Goal: Information Seeking & Learning: Learn about a topic

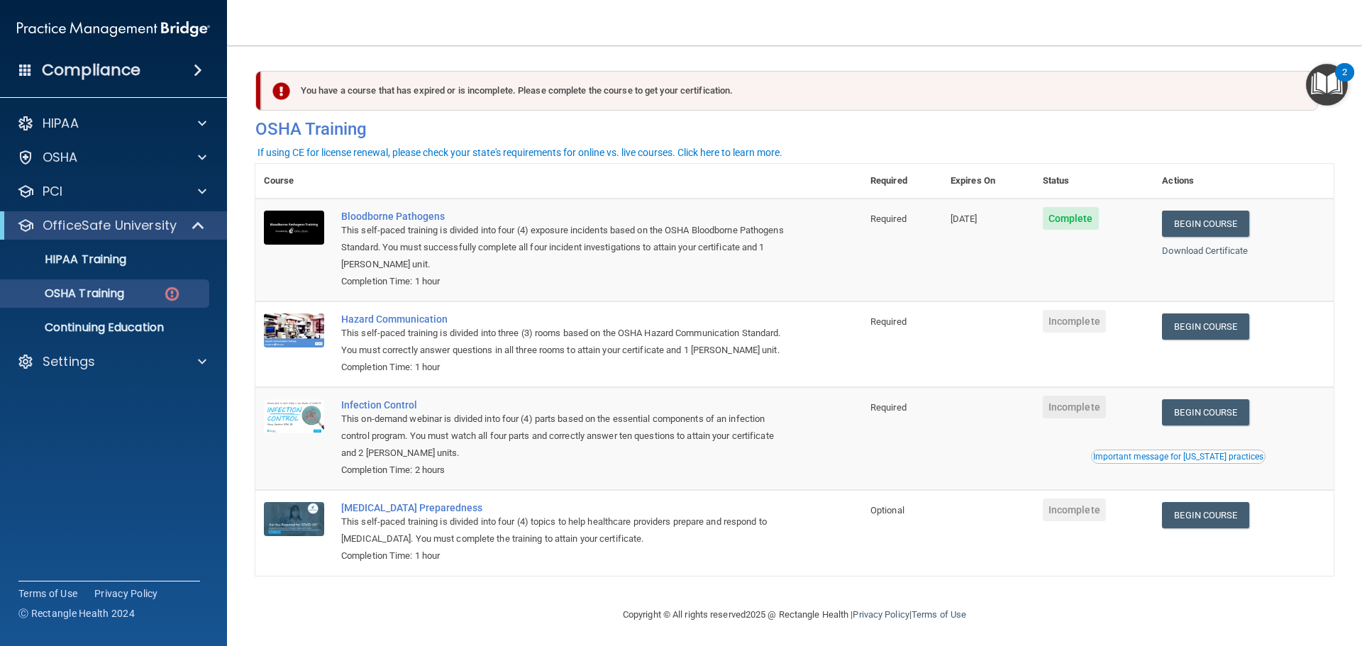
drag, startPoint x: 1073, startPoint y: 323, endPoint x: 1168, endPoint y: 311, distance: 96.5
click at [1073, 323] on span "Incomplete" at bounding box center [1074, 321] width 63 height 23
drag, startPoint x: 1192, startPoint y: 306, endPoint x: 1185, endPoint y: 311, distance: 8.7
click at [1189, 309] on td "Begin Course Download Certificate" at bounding box center [1244, 345] width 180 height 86
click at [1183, 323] on link "Begin Course" at bounding box center [1205, 327] width 87 height 26
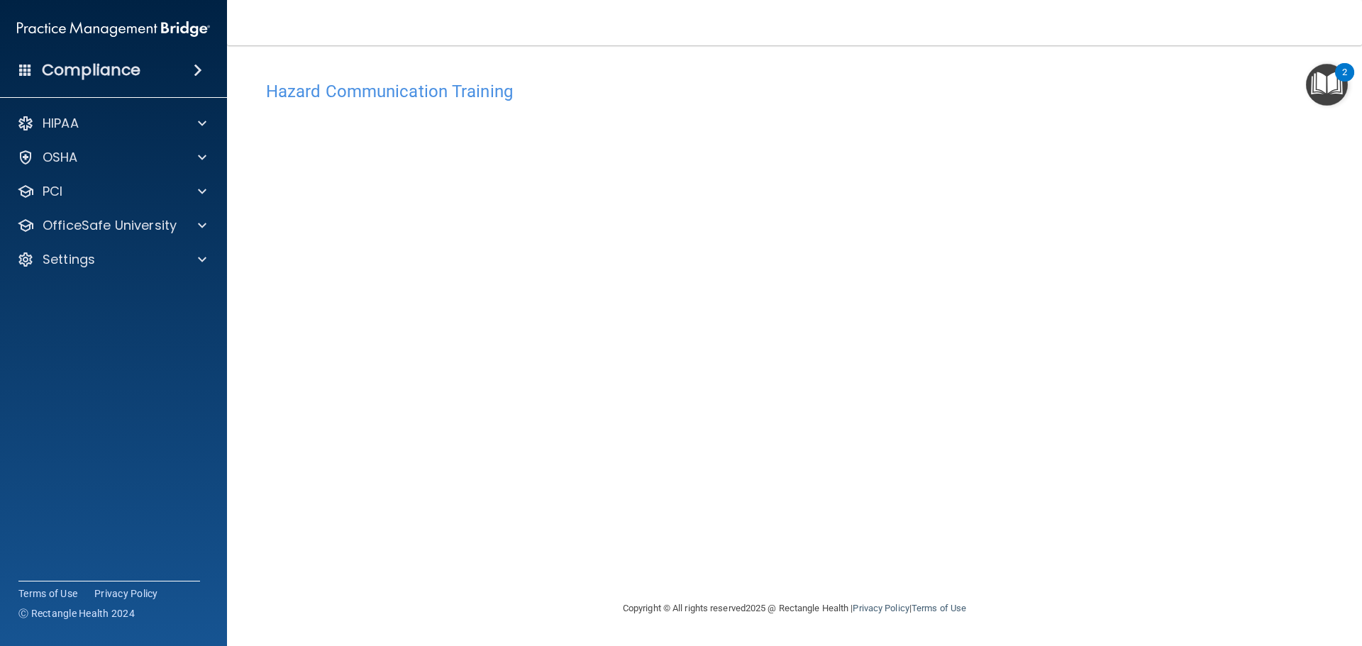
click at [1339, 95] on img "Open Resource Center, 2 new notifications" at bounding box center [1327, 85] width 42 height 42
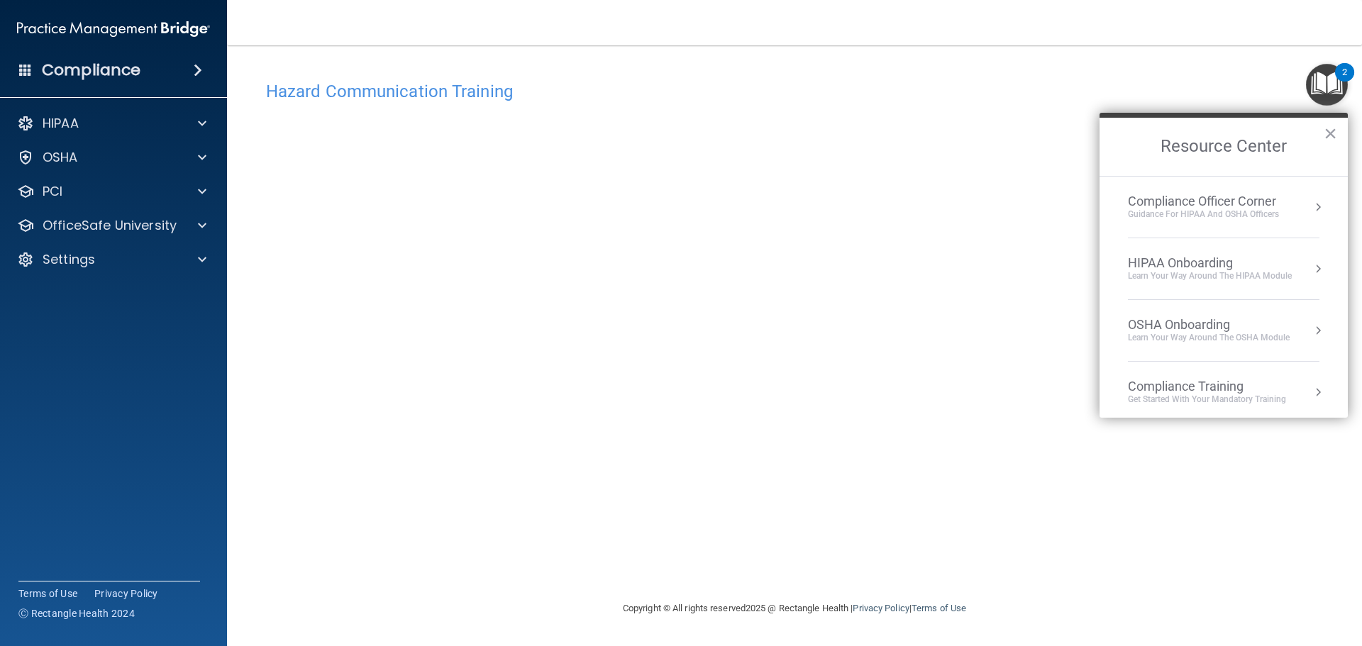
drag, startPoint x: 1119, startPoint y: 85, endPoint x: 578, endPoint y: 84, distance: 540.6
click at [1105, 89] on h4 "Hazard Communication Training" at bounding box center [794, 91] width 1057 height 18
click at [1283, 213] on div "Compliance Officer Corner Guidance for HIPAA and OSHA Officers" at bounding box center [1224, 207] width 192 height 27
